Goal: Transaction & Acquisition: Purchase product/service

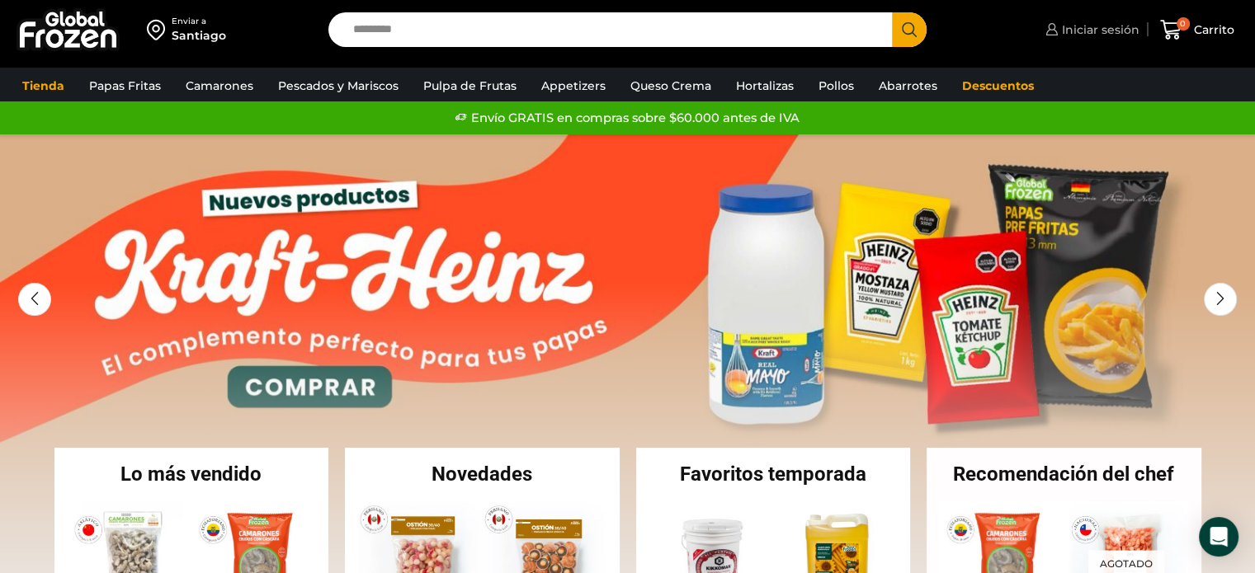
click at [1073, 26] on span "Iniciar sesión" at bounding box center [1099, 29] width 82 height 17
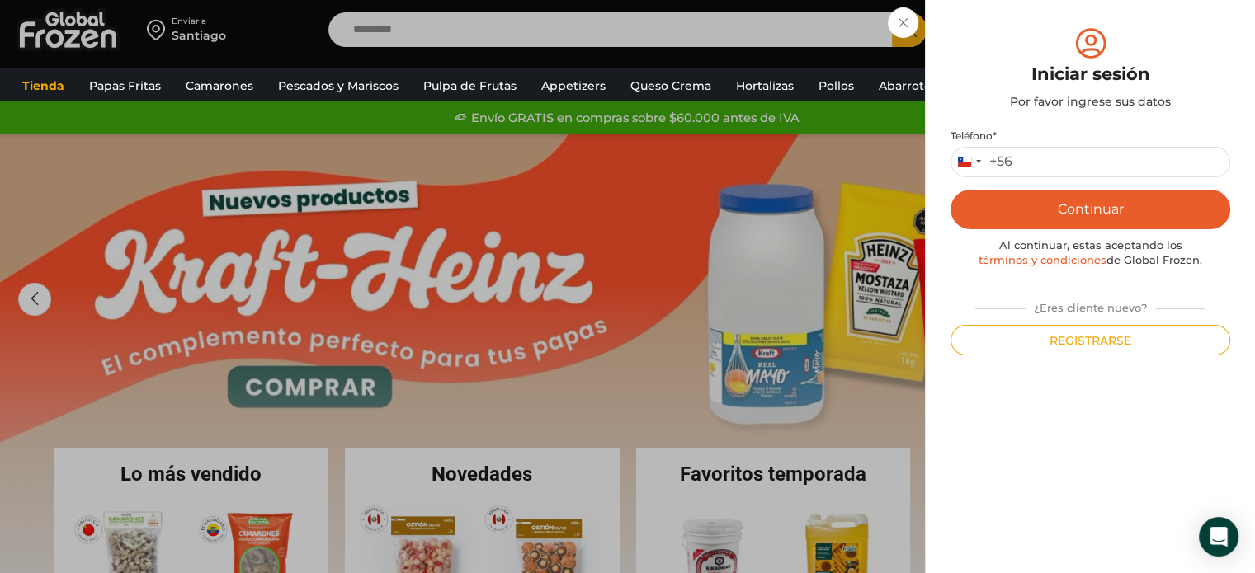
click at [1095, 207] on button "Continuar" at bounding box center [1091, 210] width 280 height 40
type input "*********"
click at [1074, 218] on button "Continuar" at bounding box center [1091, 210] width 280 height 40
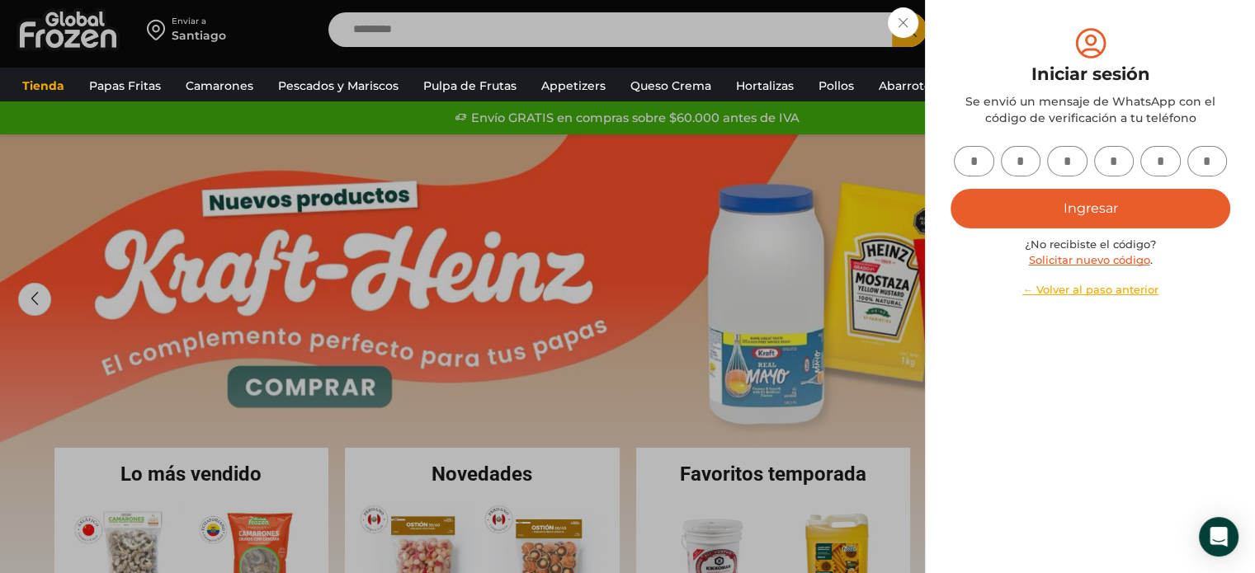
click at [976, 163] on input "text" at bounding box center [974, 161] width 40 height 31
type input "*"
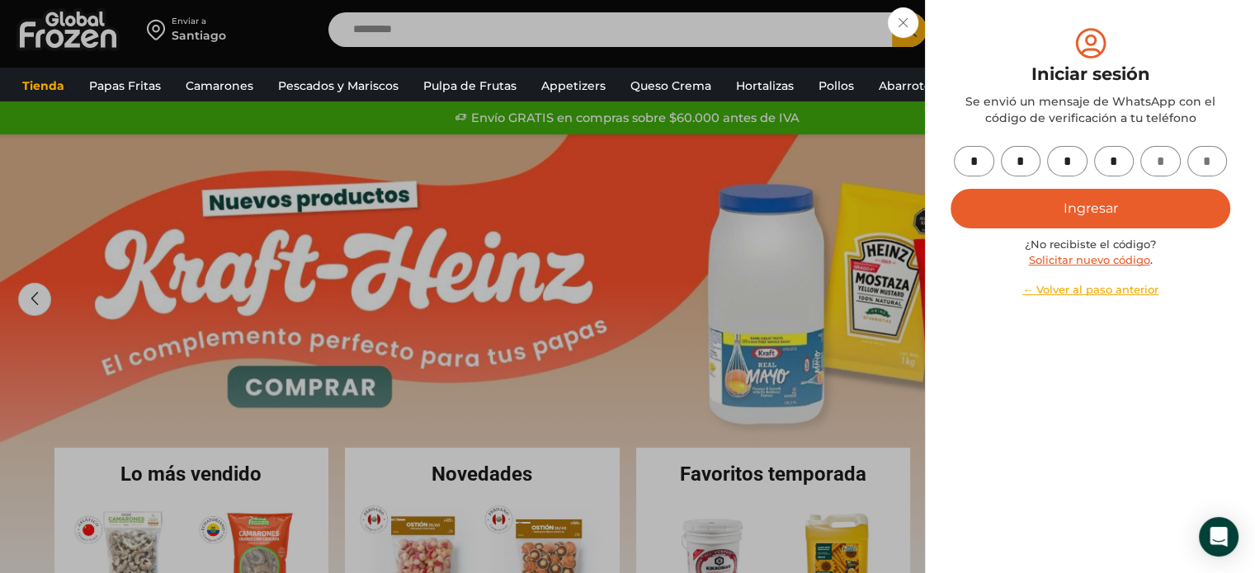
type input "*"
click at [1069, 208] on button "Ingresar" at bounding box center [1091, 209] width 280 height 40
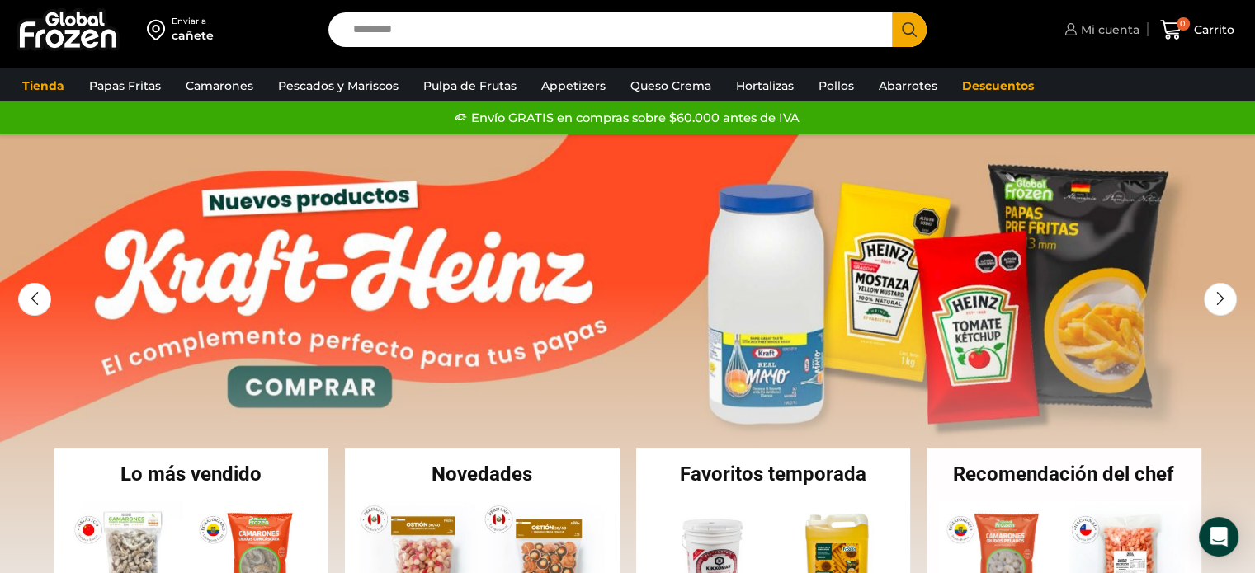
click at [1116, 39] on link "Mi cuenta" at bounding box center [1099, 29] width 79 height 33
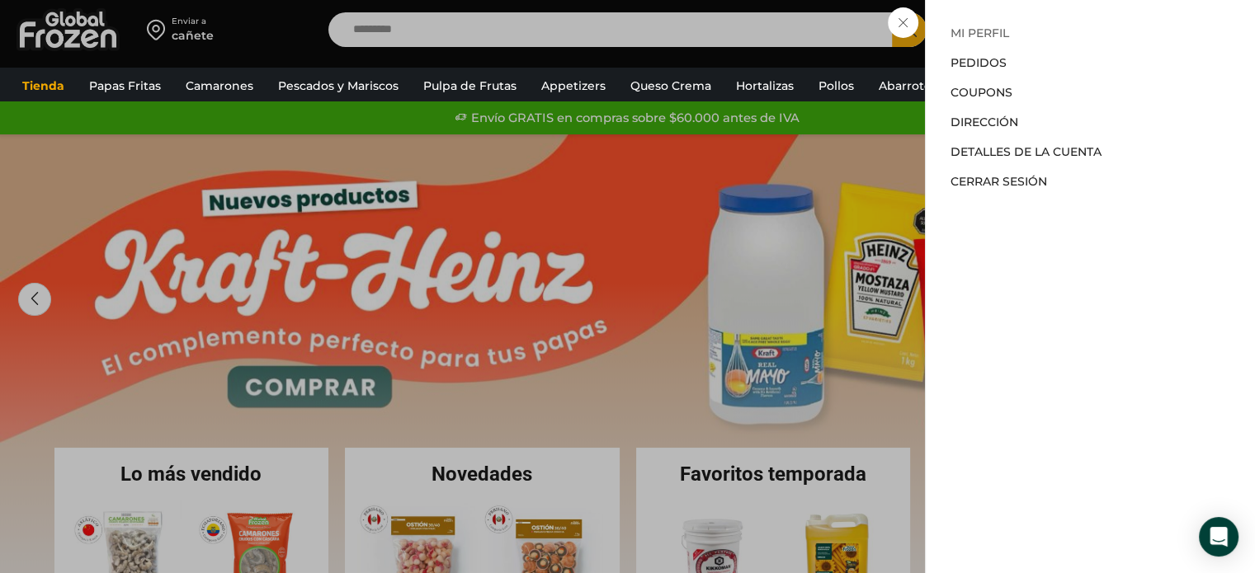
click at [990, 37] on link "Mi perfil" at bounding box center [980, 33] width 59 height 15
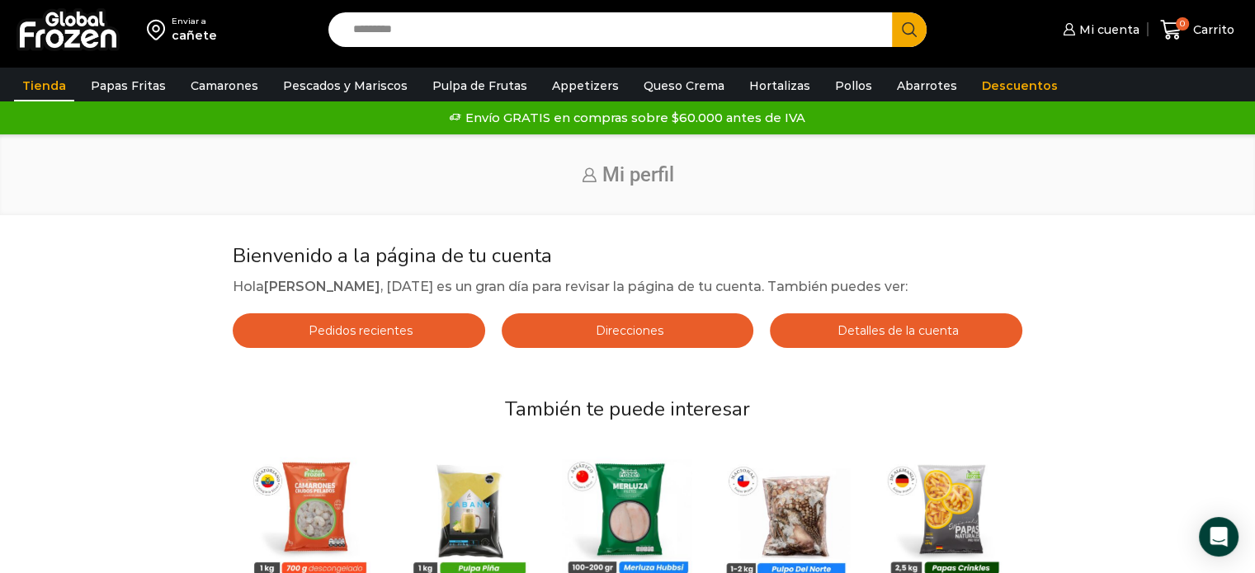
click at [44, 84] on link "Tienda" at bounding box center [44, 85] width 60 height 31
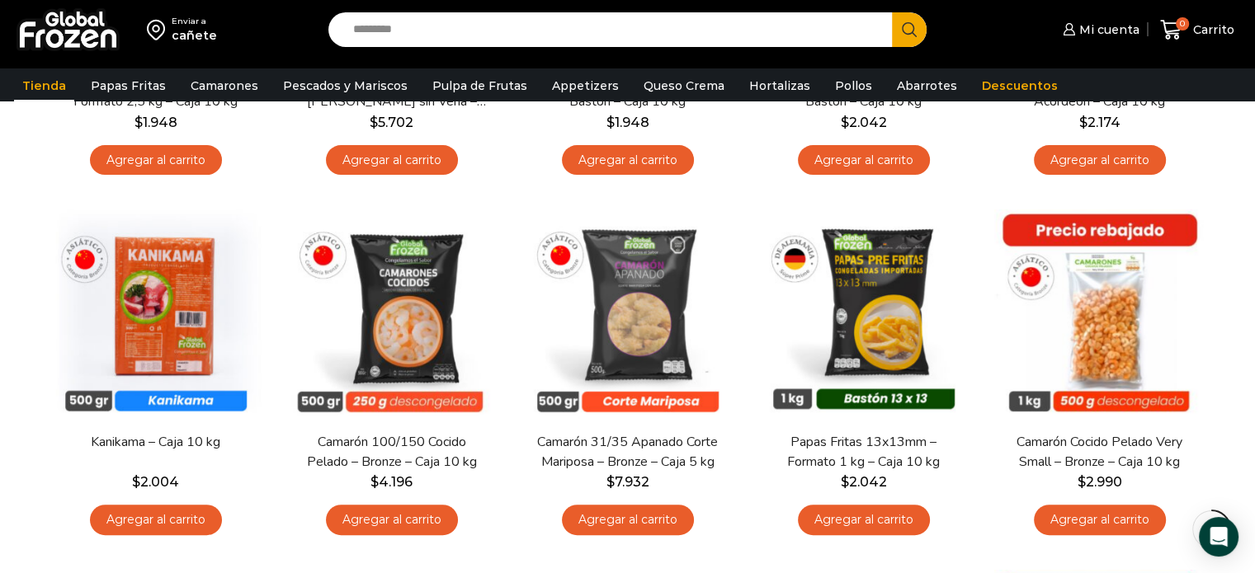
scroll to position [406, 0]
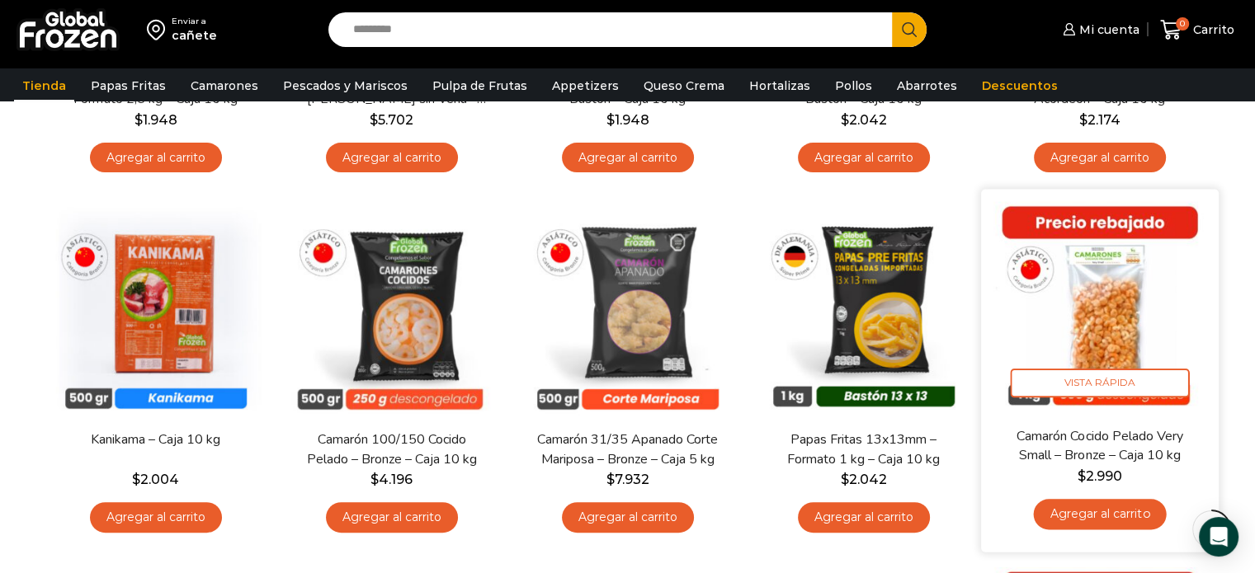
click at [1121, 290] on img at bounding box center [1099, 308] width 213 height 213
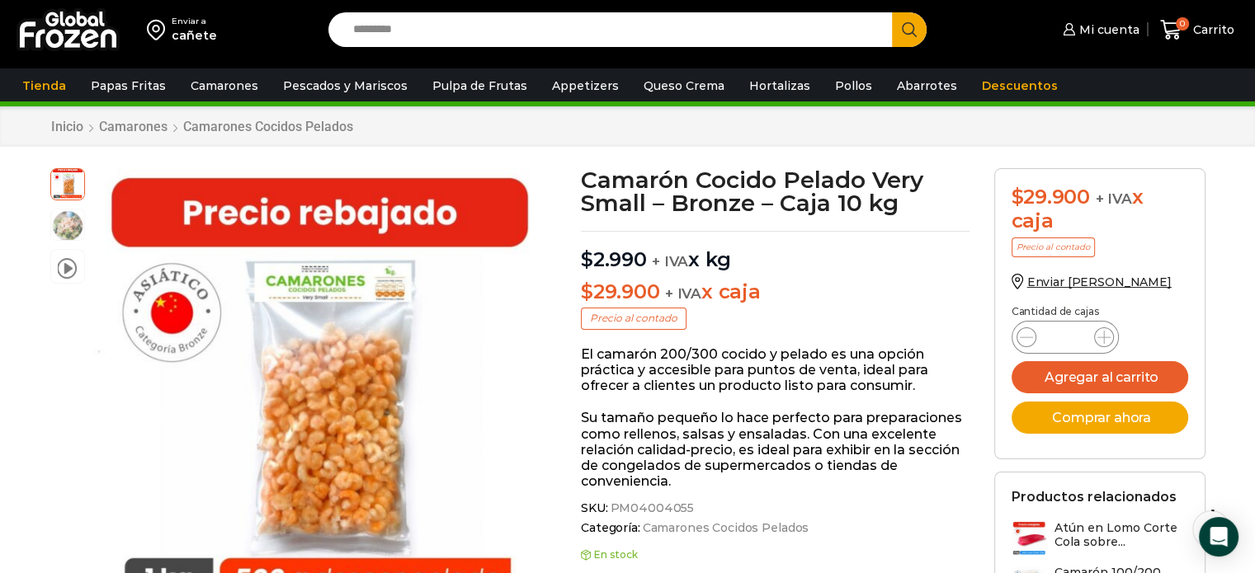
scroll to position [48, 0]
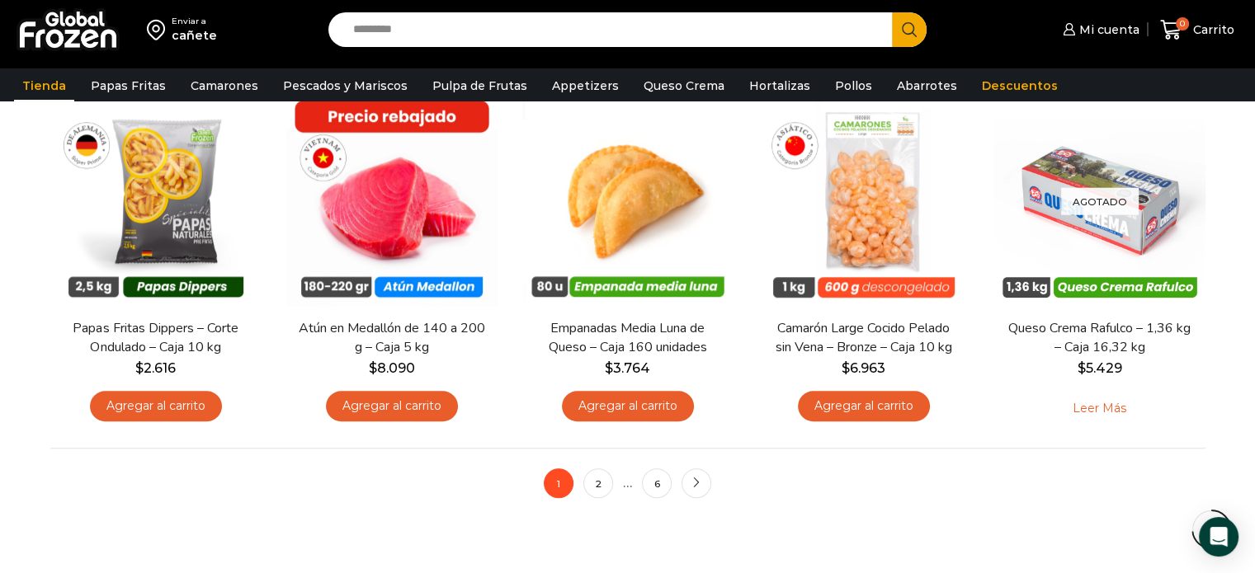
scroll to position [1250, 0]
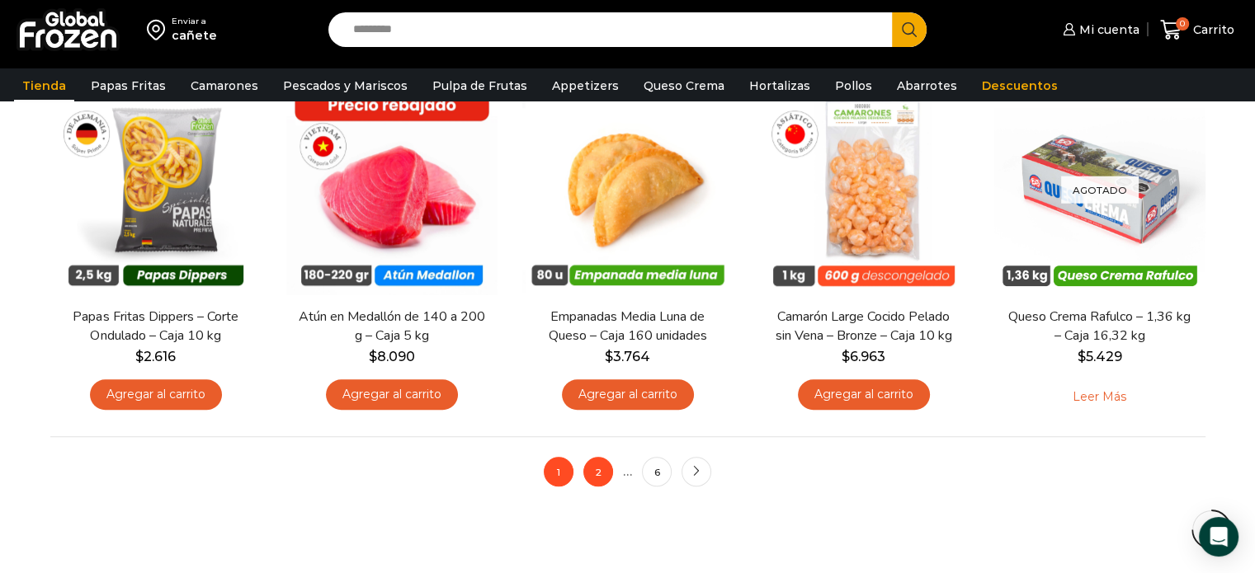
click at [604, 470] on link "2" at bounding box center [598, 472] width 30 height 30
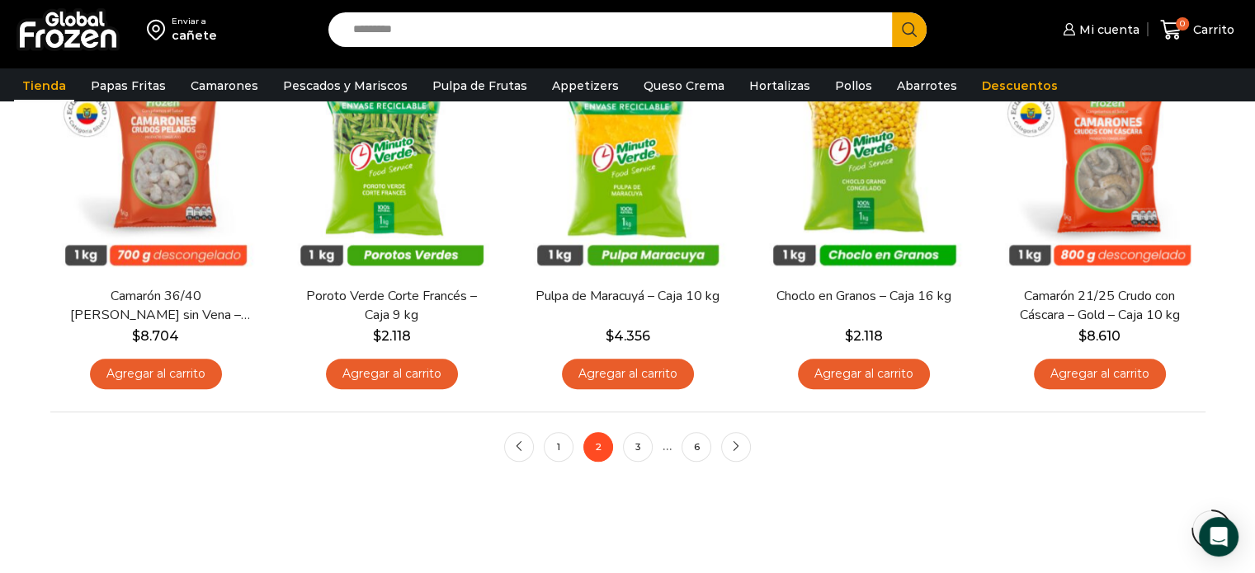
scroll to position [1276, 0]
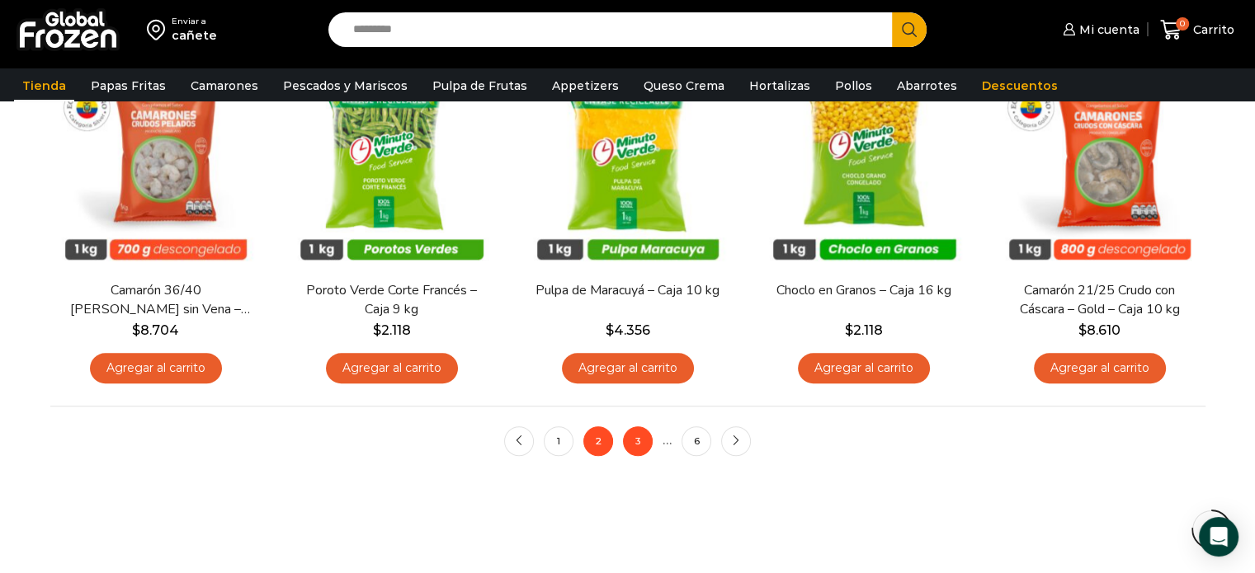
click at [636, 438] on link "3" at bounding box center [638, 442] width 30 height 30
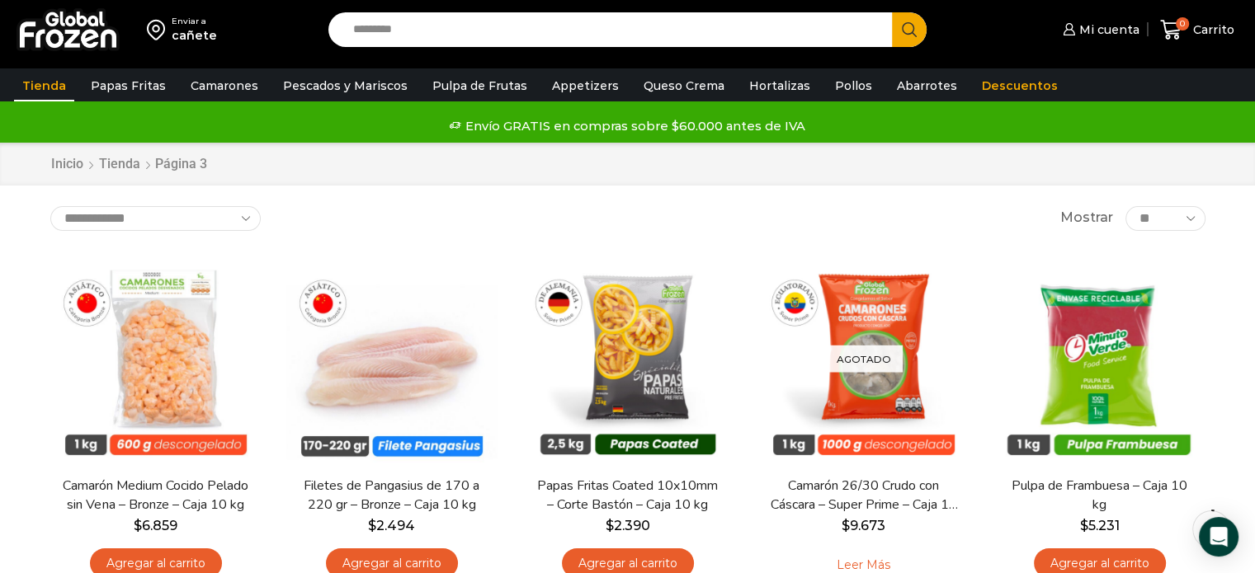
scroll to position [59, 0]
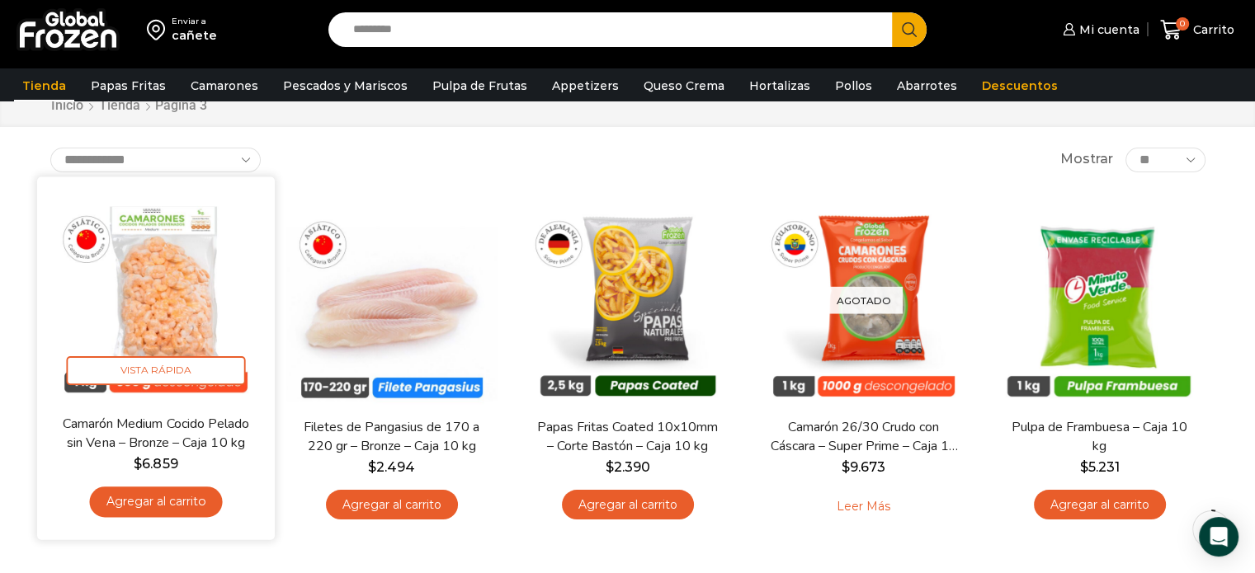
click at [211, 277] on img at bounding box center [156, 295] width 213 height 213
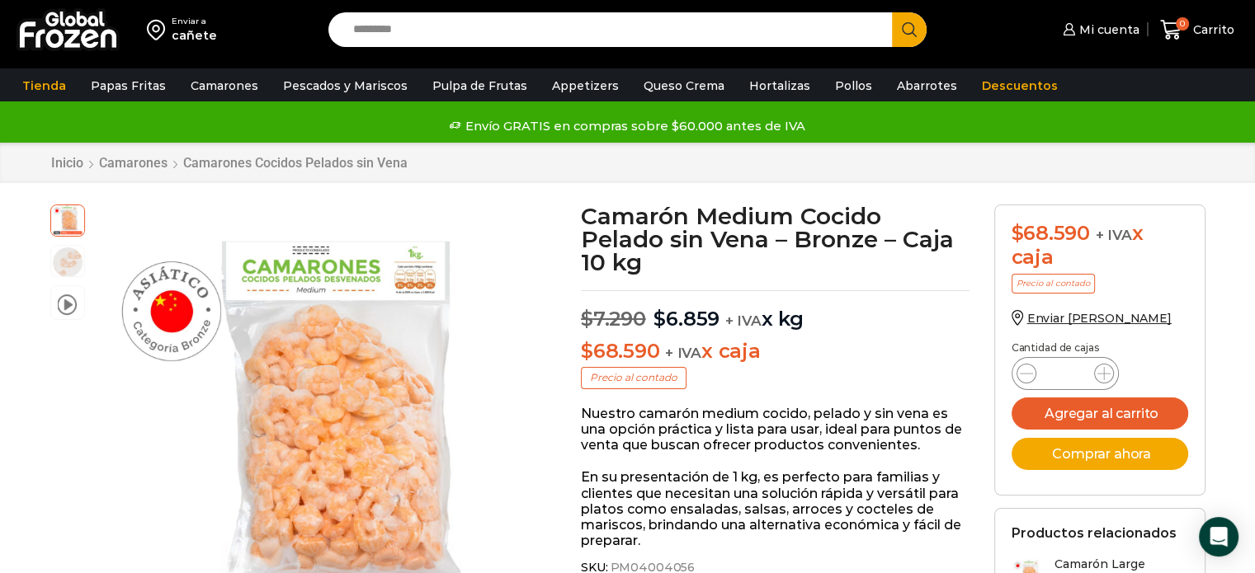
drag, startPoint x: 1254, startPoint y: 68, endPoint x: 1261, endPoint y: 111, distance: 44.2
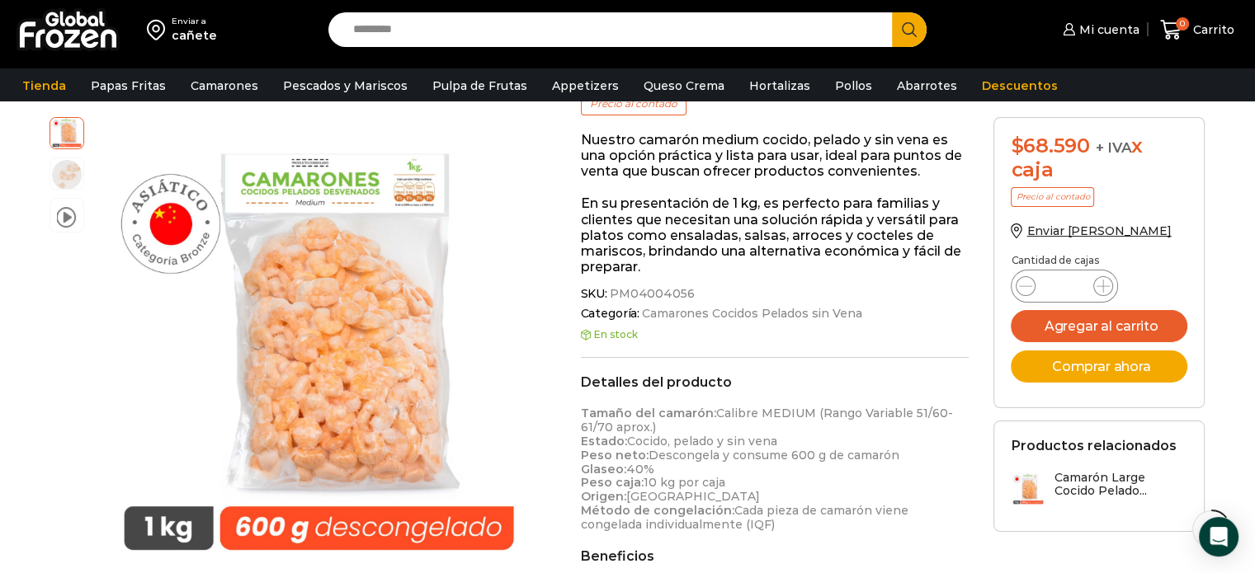
scroll to position [284, 0]
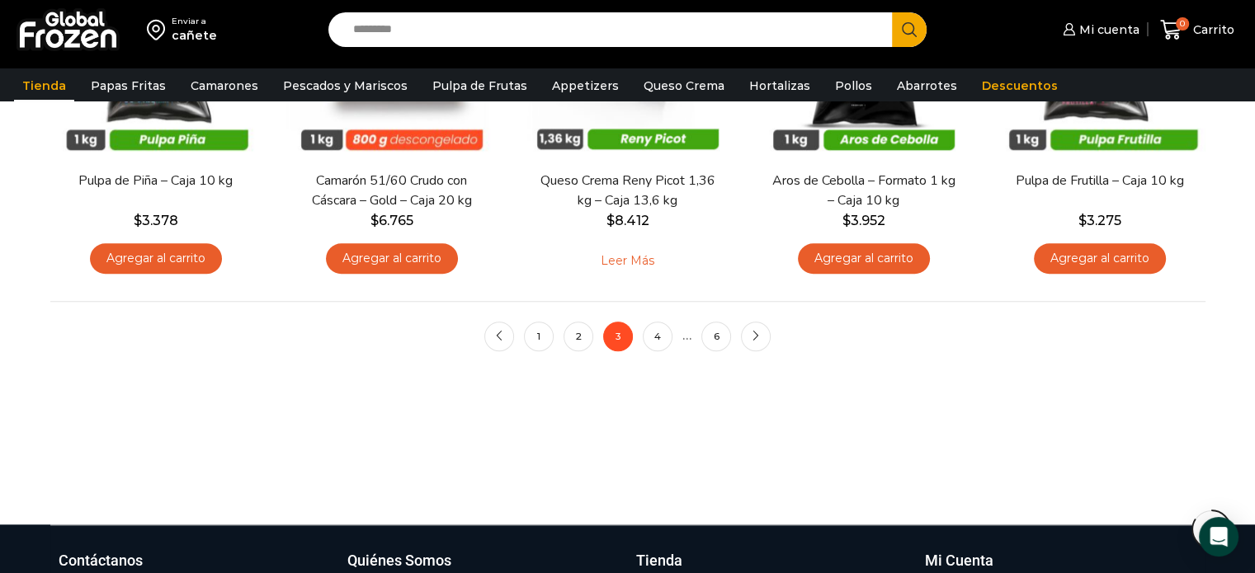
scroll to position [1421, 0]
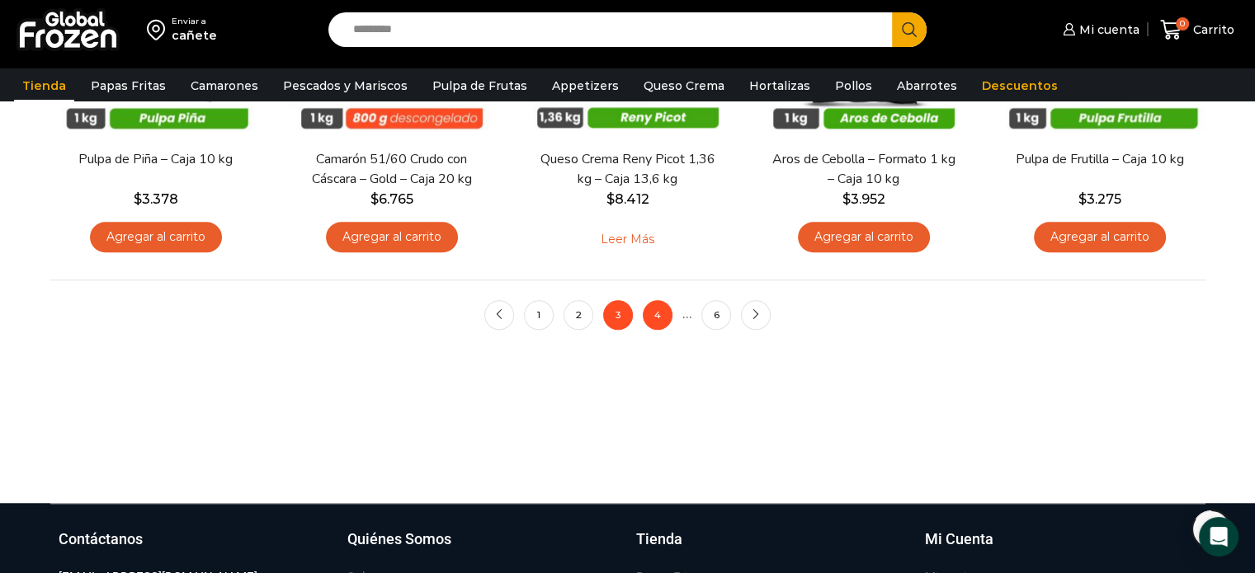
click at [654, 302] on link "4" at bounding box center [658, 315] width 30 height 30
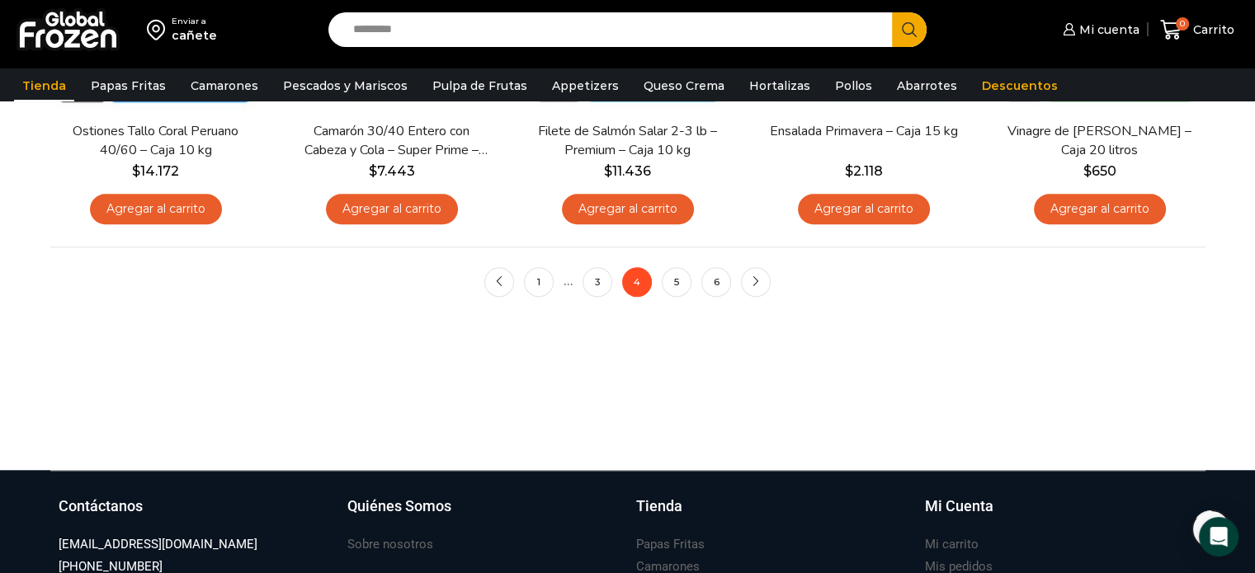
scroll to position [1488, 0]
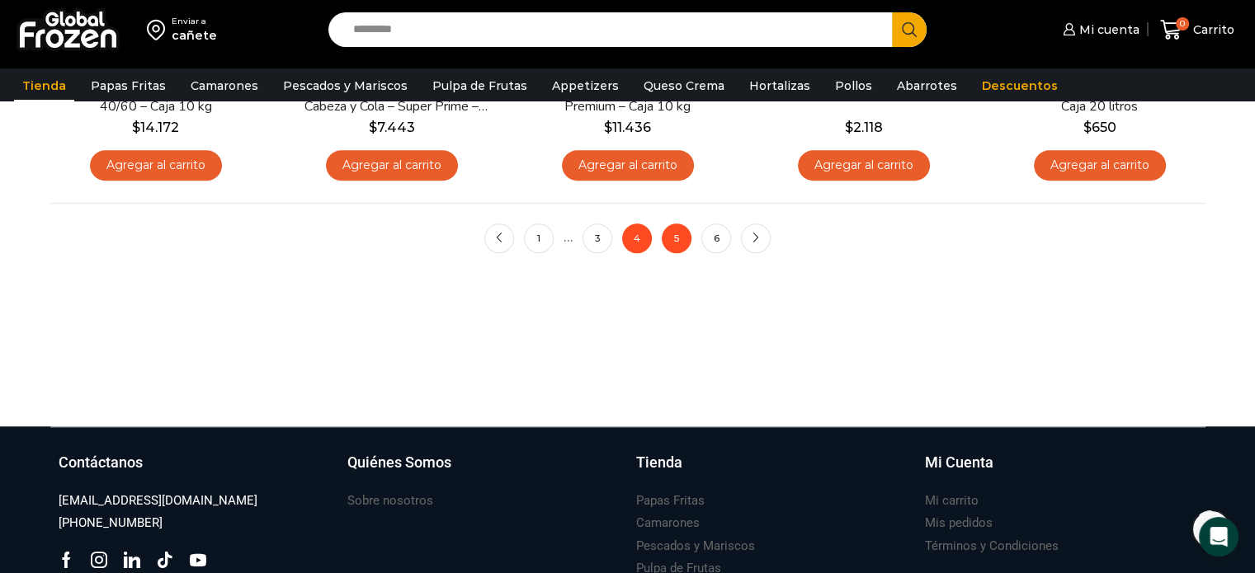
click at [677, 241] on link "5" at bounding box center [677, 239] width 30 height 30
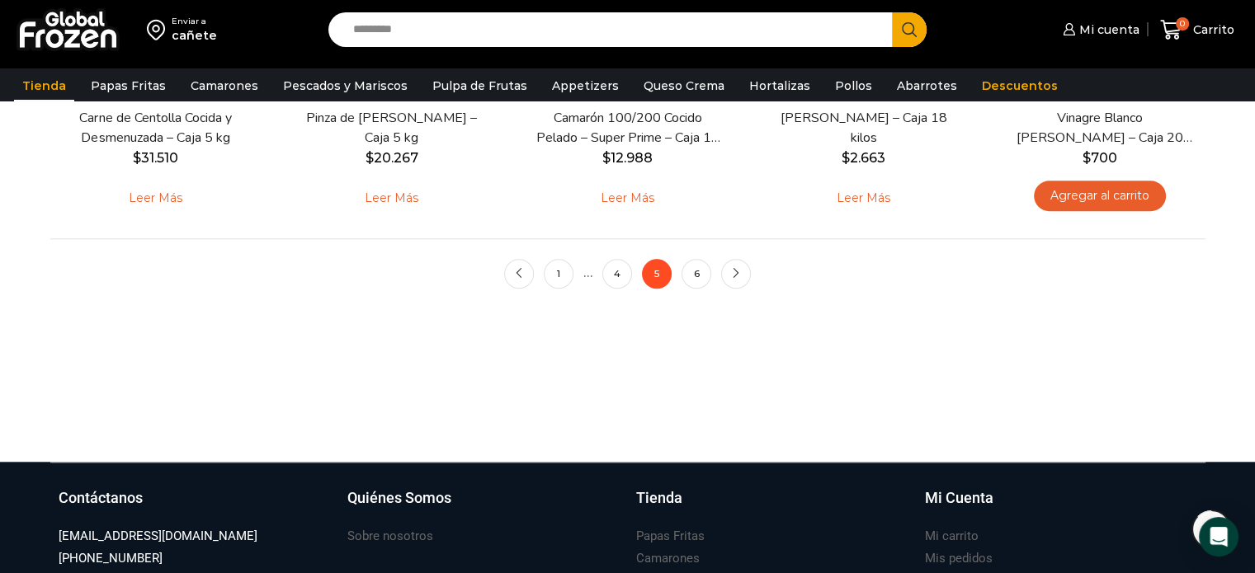
scroll to position [1468, 0]
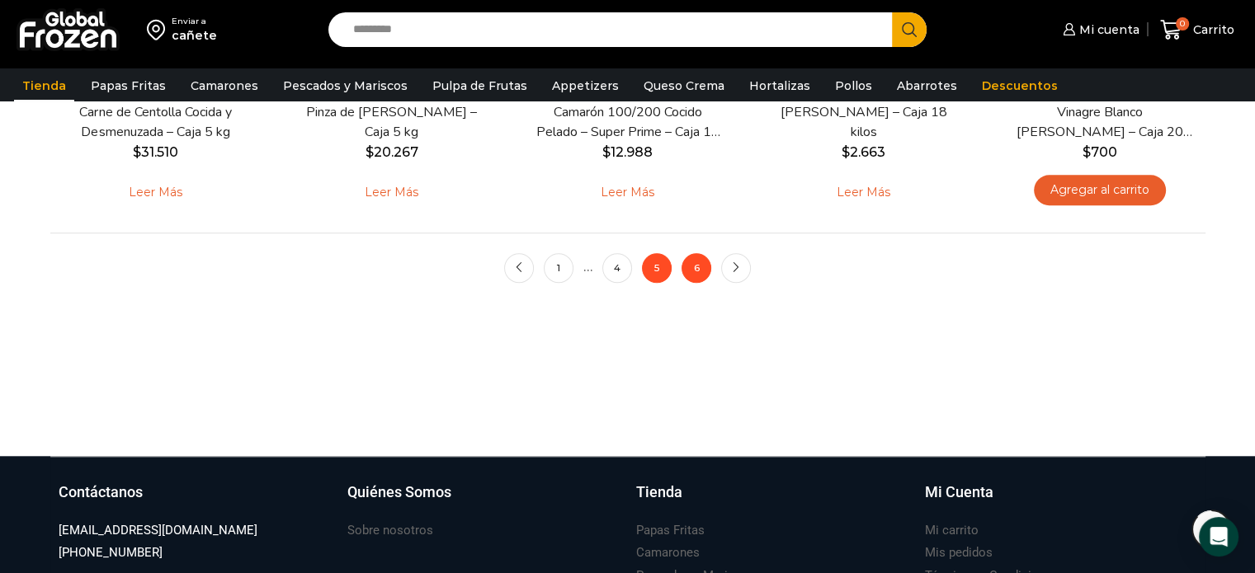
click at [707, 260] on link "6" at bounding box center [697, 268] width 30 height 30
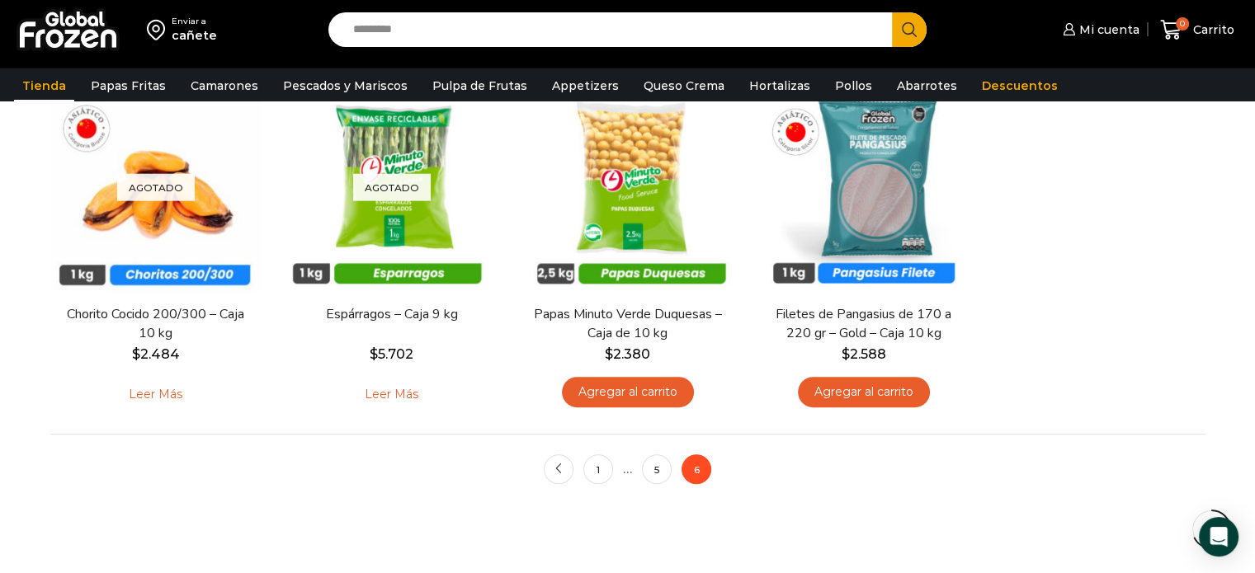
scroll to position [885, 0]
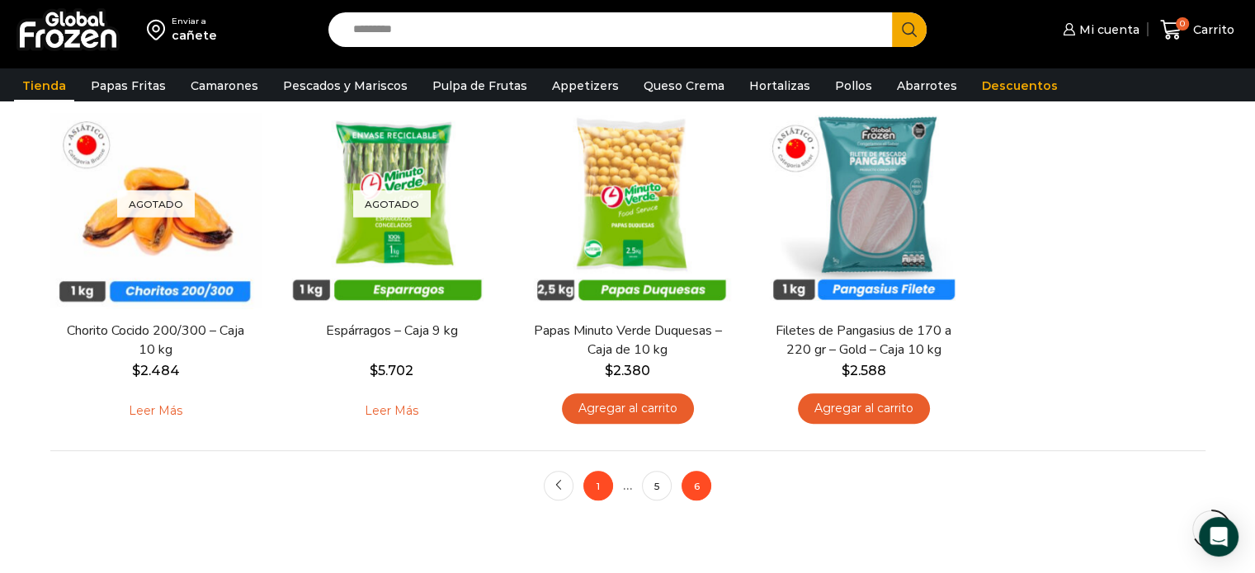
click at [596, 489] on link "1" at bounding box center [598, 486] width 30 height 30
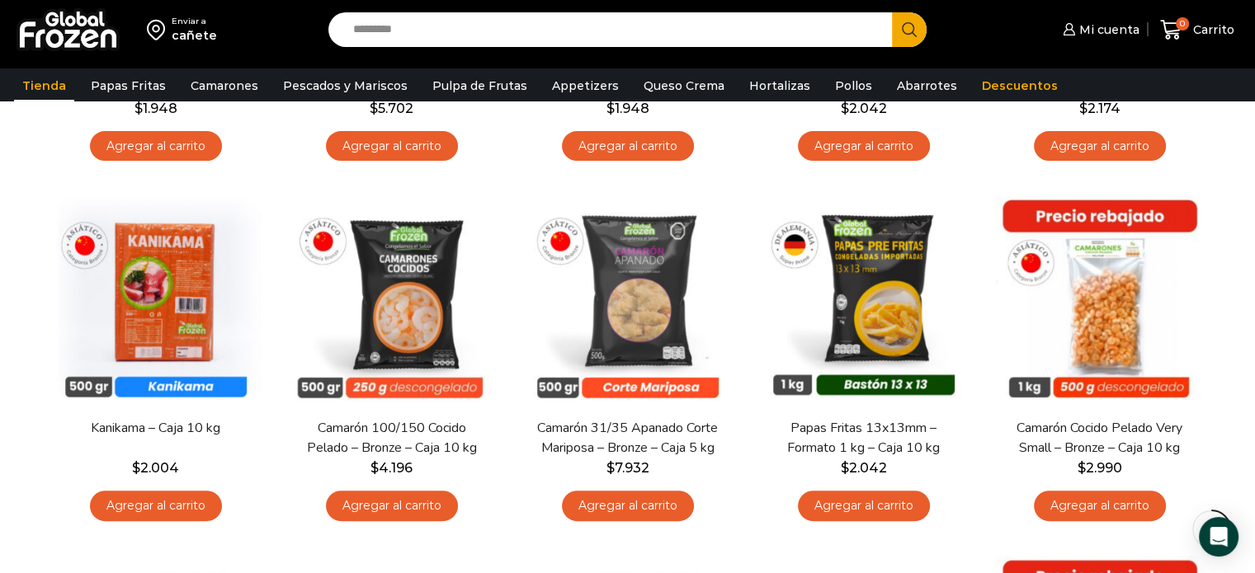
scroll to position [420, 0]
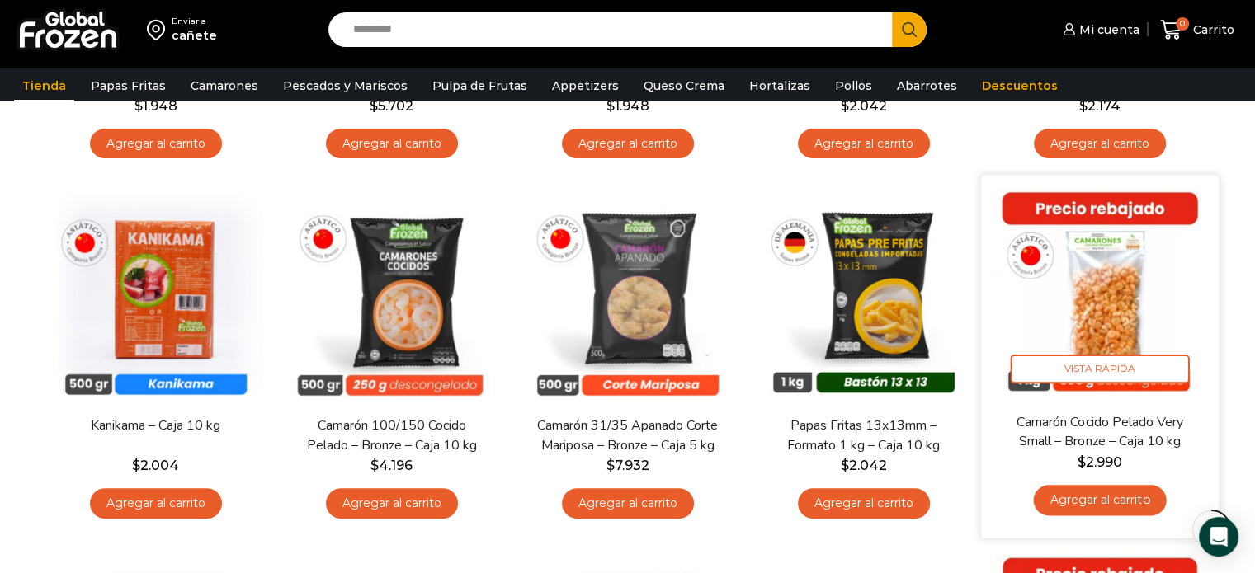
click at [1097, 286] on img at bounding box center [1099, 294] width 213 height 213
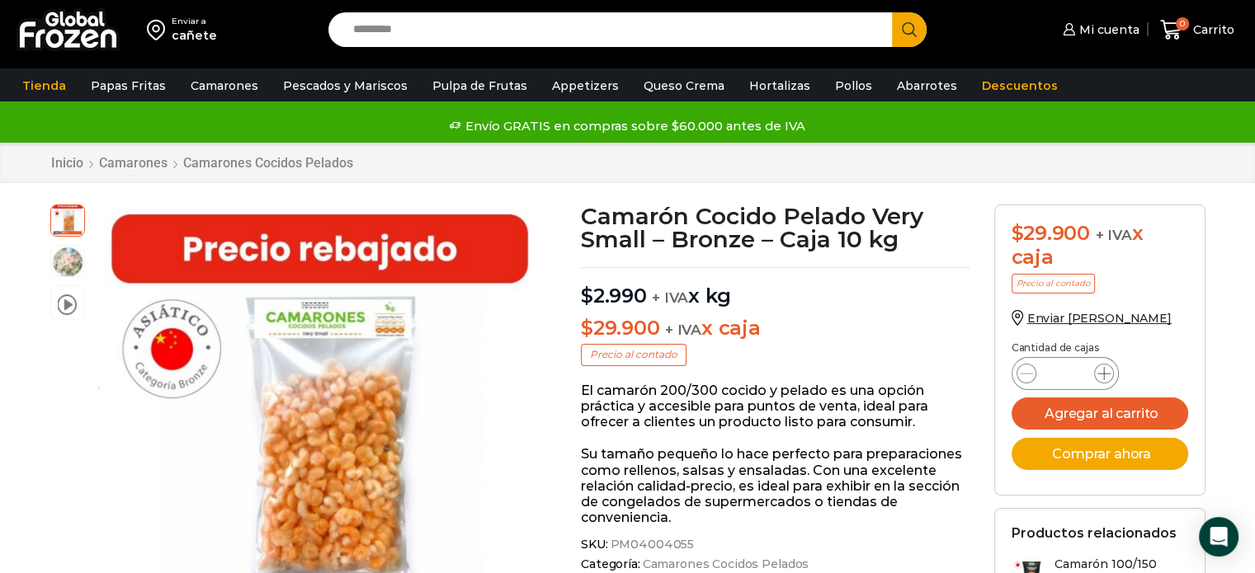
click at [1102, 367] on icon at bounding box center [1103, 373] width 13 height 13
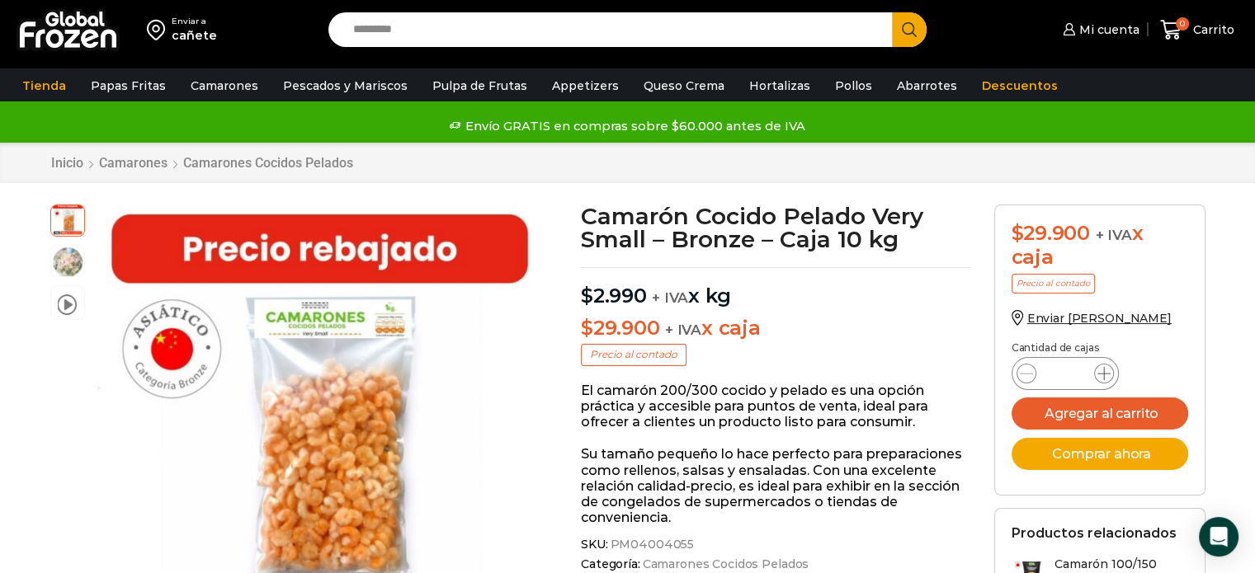
click at [1102, 367] on icon at bounding box center [1103, 373] width 13 height 13
type input "**"
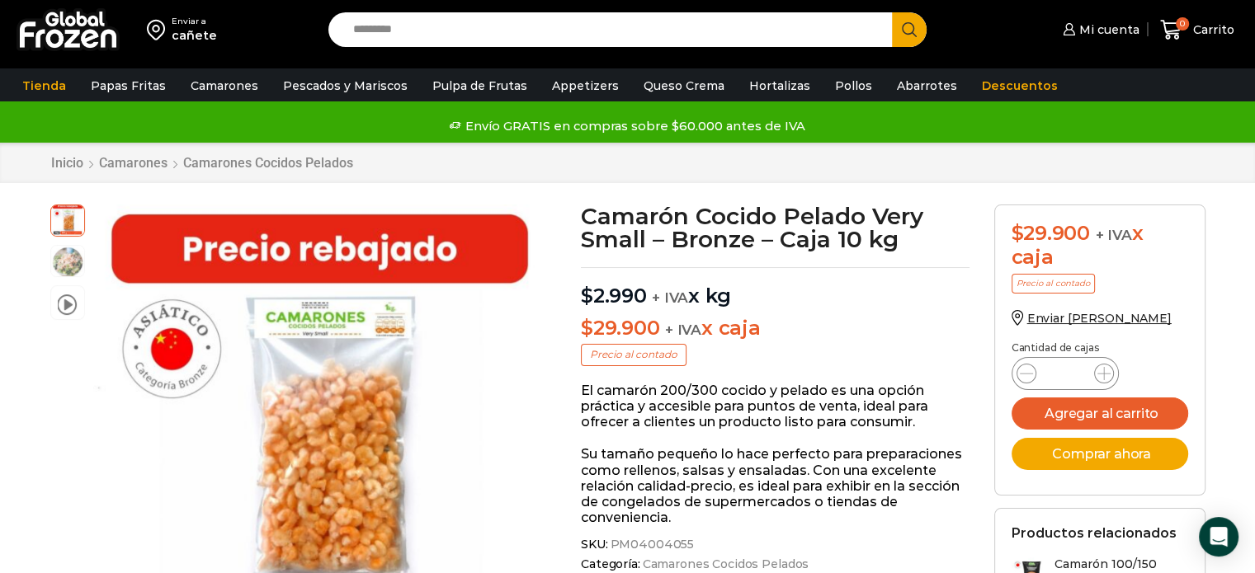
click at [1253, 134] on div "Envío GRATIS en compras sobre $60.000 antes de IVA Envío GRATIS en compras sobr…" at bounding box center [627, 126] width 1255 height 25
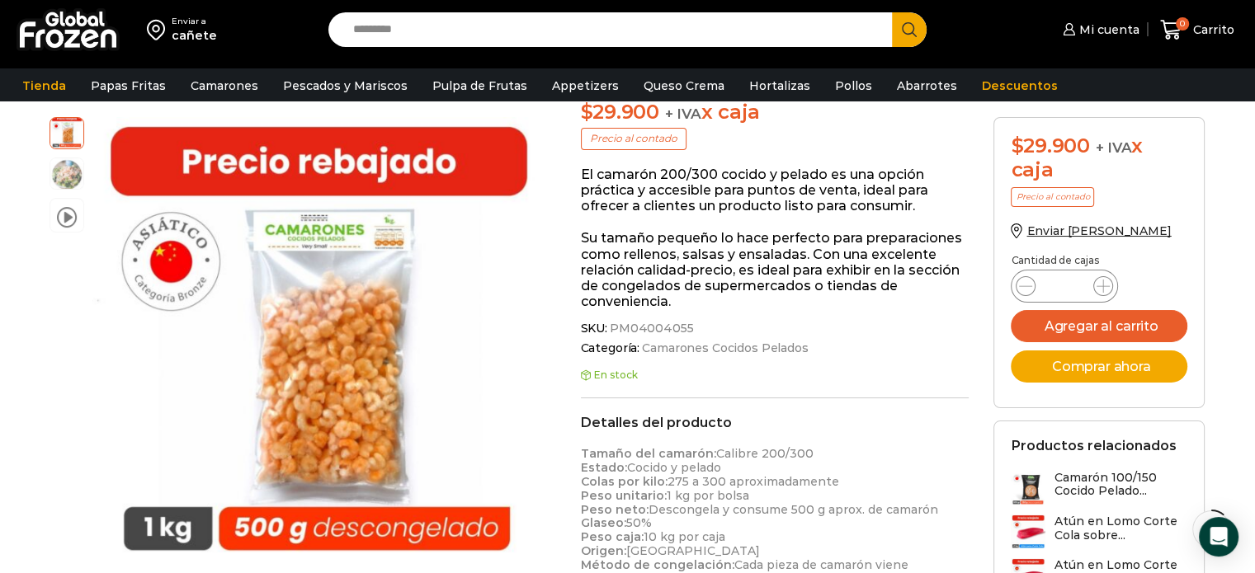
scroll to position [268, 0]
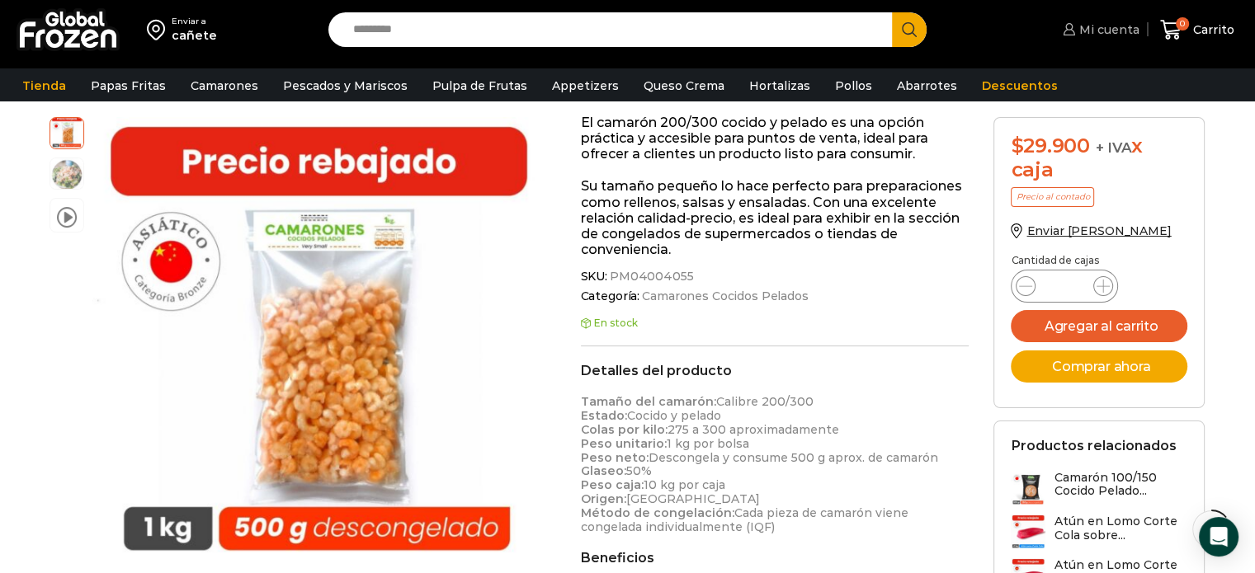
click at [1087, 26] on span "Mi cuenta" at bounding box center [1107, 29] width 64 height 17
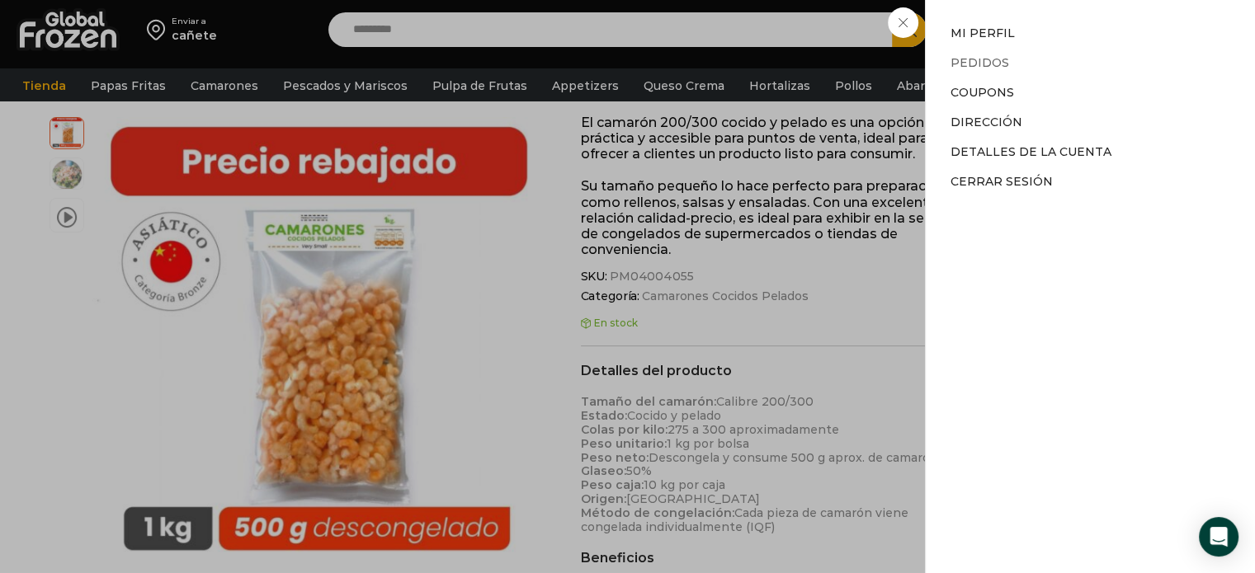
click at [987, 58] on link "Pedidos" at bounding box center [980, 62] width 59 height 15
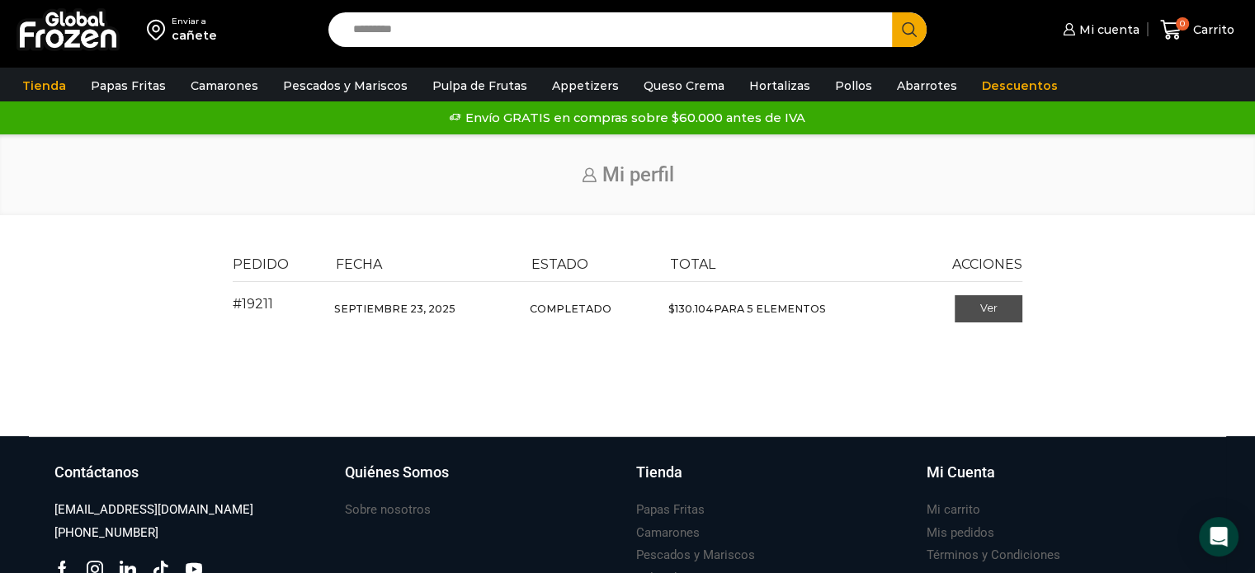
click at [989, 314] on link "Ver" at bounding box center [989, 309] width 68 height 28
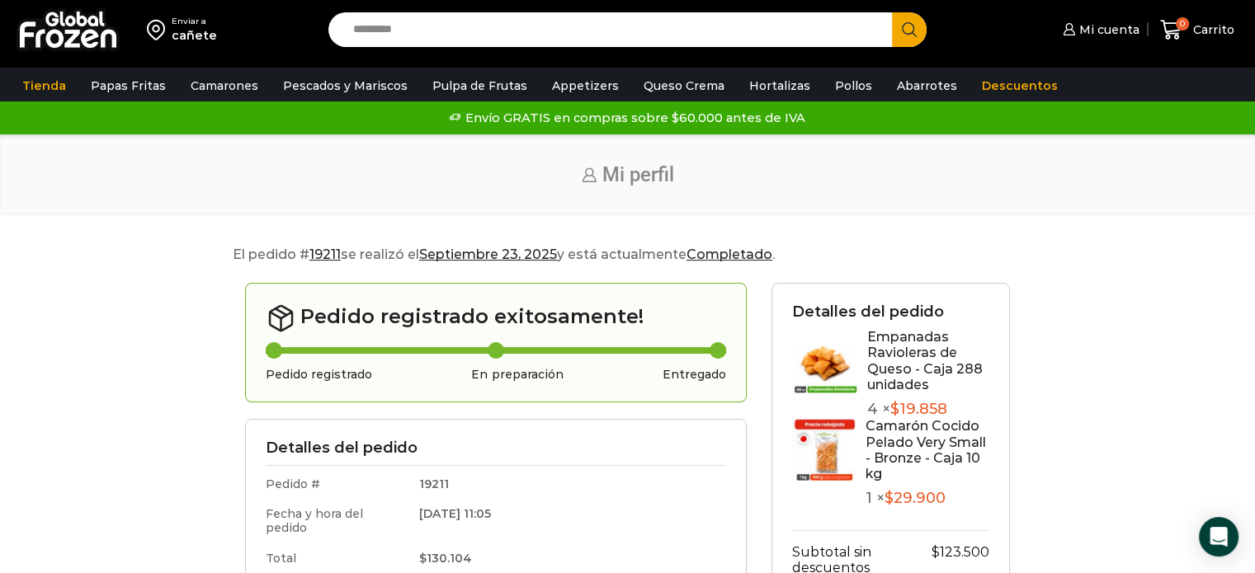
click at [824, 455] on img at bounding box center [824, 450] width 65 height 65
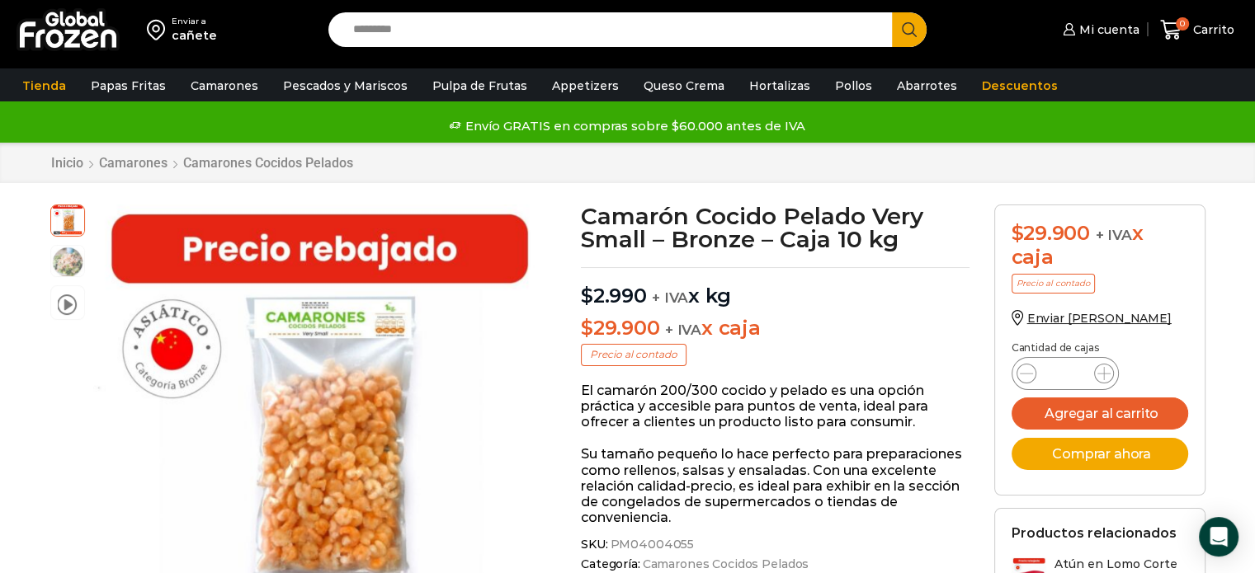
scroll to position [68, 0]
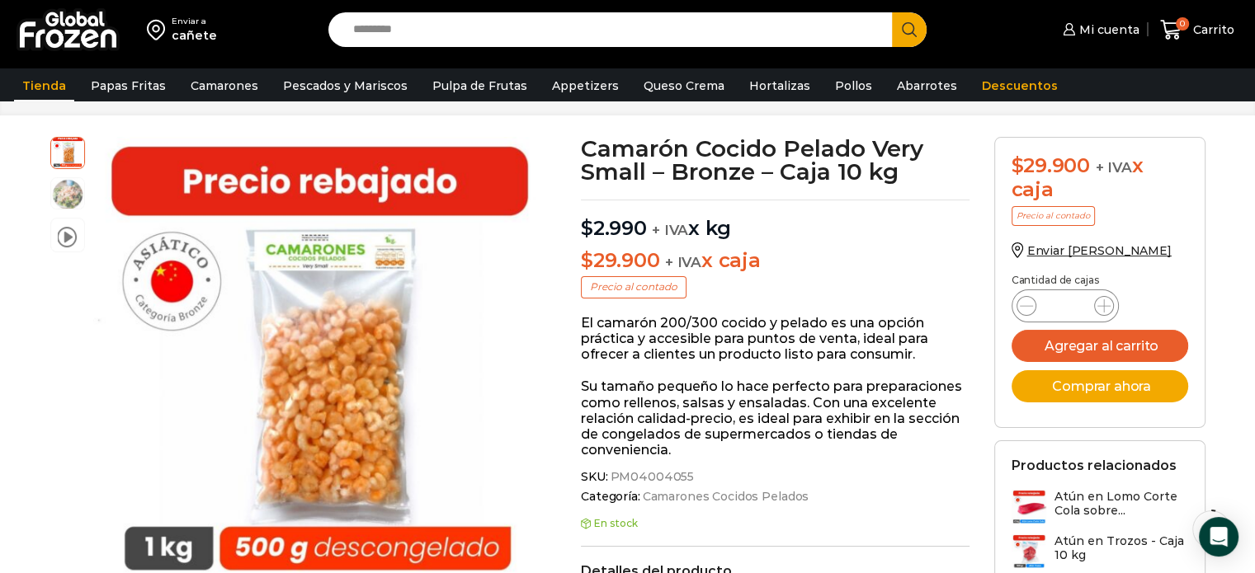
click at [36, 85] on link "Tienda" at bounding box center [44, 85] width 60 height 31
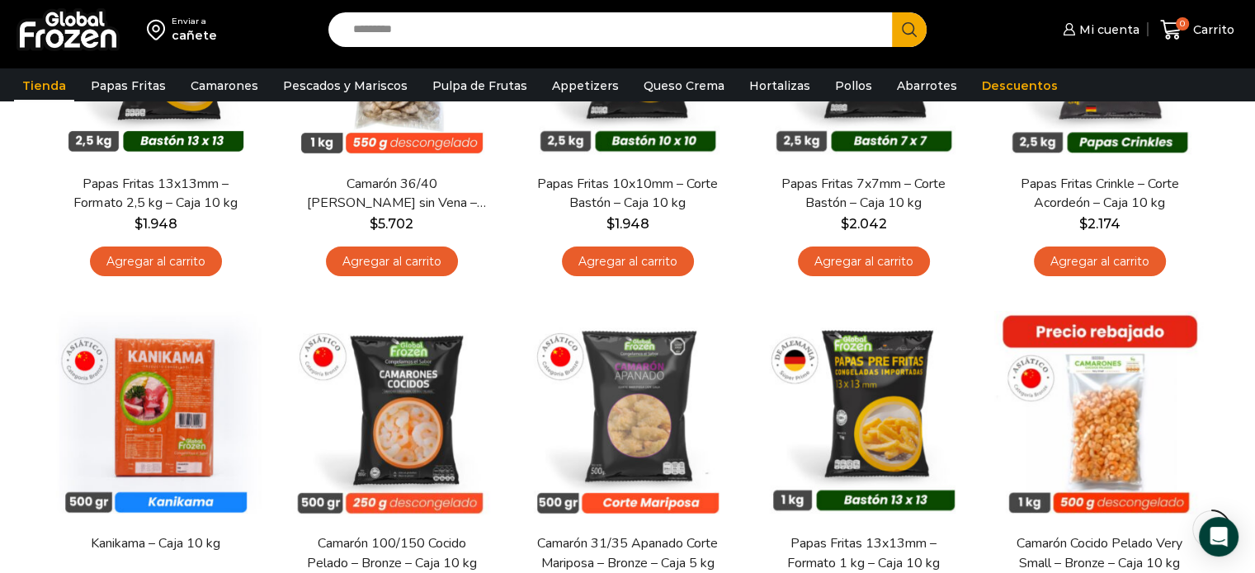
scroll to position [387, 0]
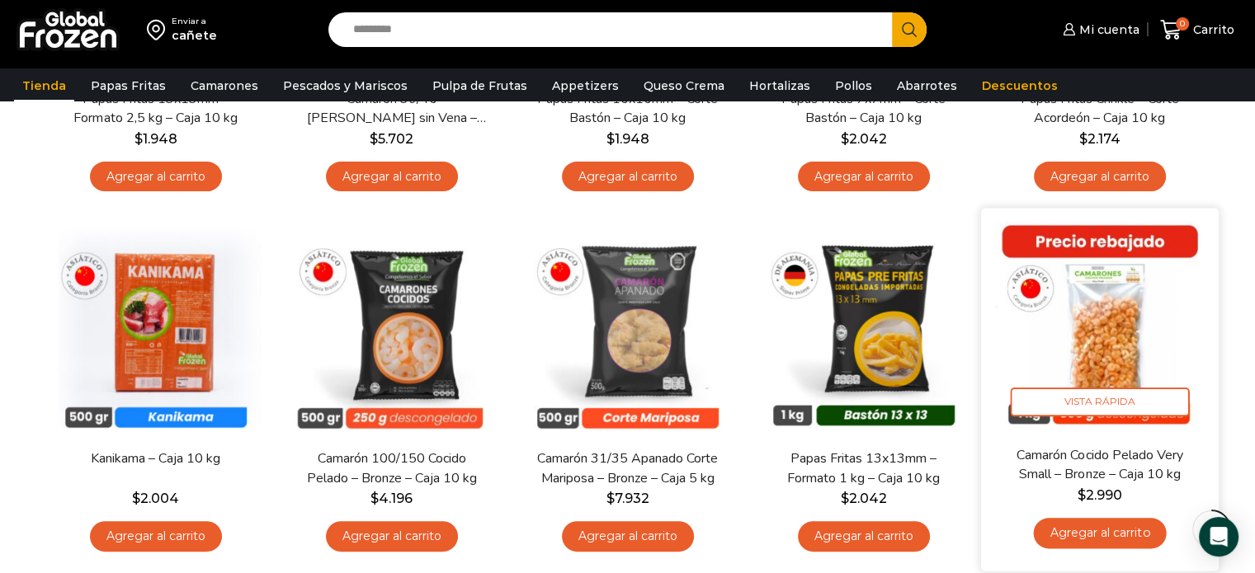
click at [1099, 305] on img at bounding box center [1099, 327] width 213 height 213
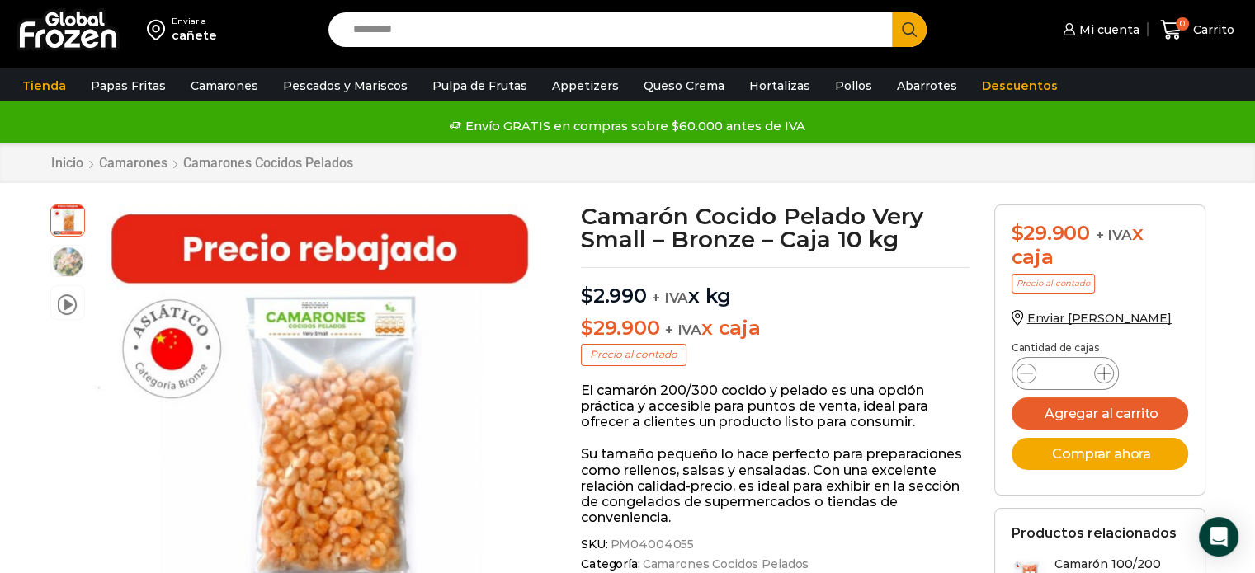
click at [1105, 375] on icon at bounding box center [1103, 373] width 13 height 13
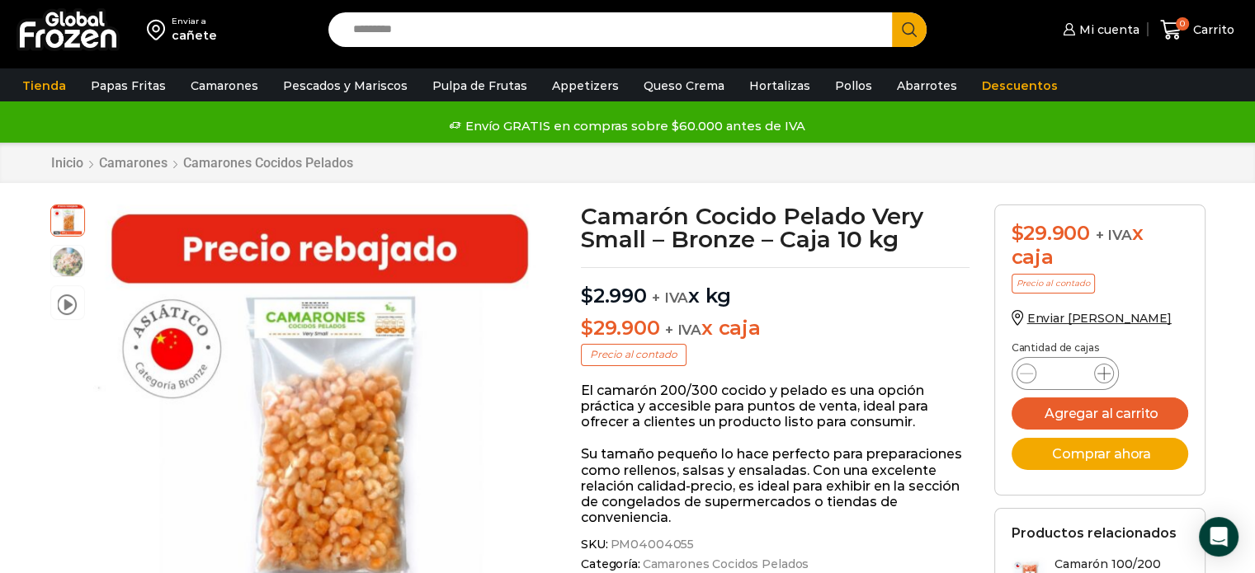
click at [1105, 375] on icon at bounding box center [1103, 373] width 13 height 13
type input "**"
